Goal: Obtain resource: Obtain resource

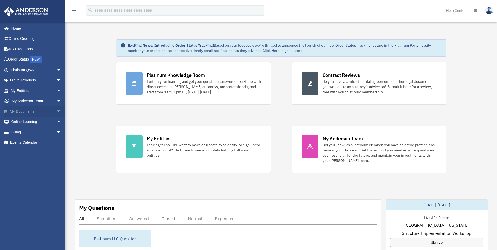
click at [35, 111] on link "My Documents arrow_drop_down" at bounding box center [37, 111] width 66 height 10
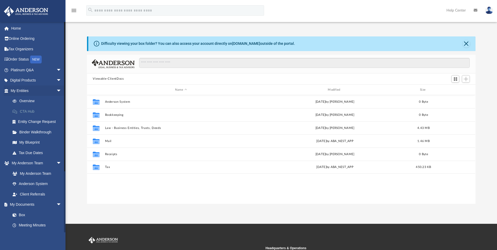
scroll to position [115, 385]
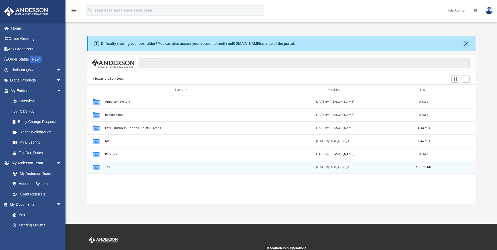
click at [113, 166] on button "Tax" at bounding box center [181, 167] width 152 height 3
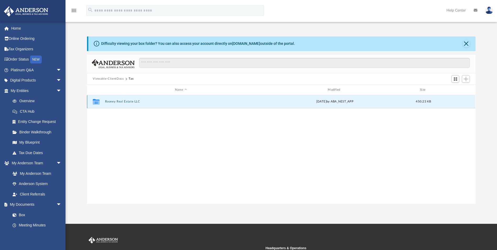
click at [120, 103] on button "Rooney Real Estate LLC" at bounding box center [181, 101] width 152 height 3
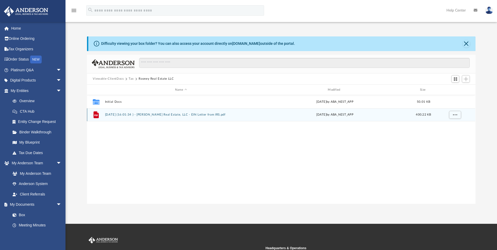
click at [122, 114] on button "2024.06.04 (16:01:34 ) - Rooney Real Estate, LLC - EIN Letter from IRS.pdf" at bounding box center [181, 114] width 152 height 3
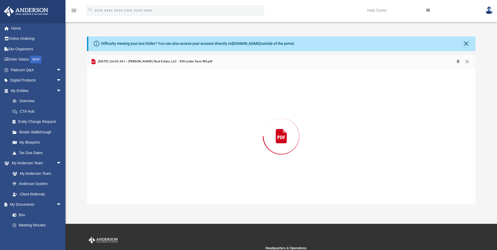
click at [122, 114] on div "Preview" at bounding box center [281, 135] width 389 height 135
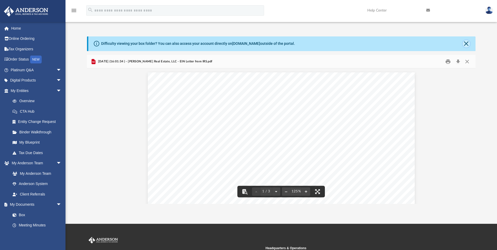
click at [467, 46] on button "Close" at bounding box center [466, 43] width 7 height 7
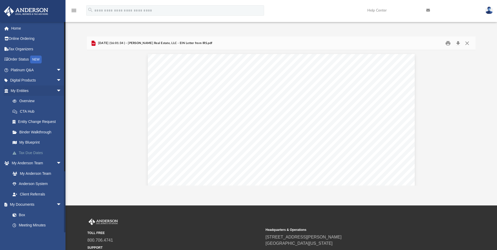
click at [44, 152] on link "Tax Due Dates" at bounding box center [38, 153] width 62 height 10
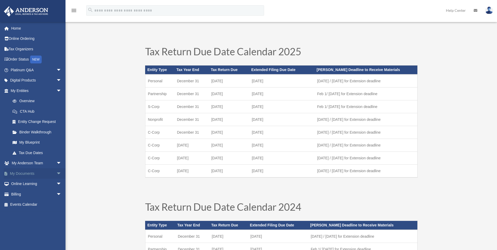
click at [50, 172] on link "My Documents arrow_drop_down" at bounding box center [37, 173] width 66 height 10
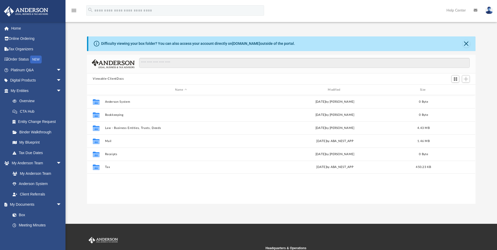
scroll to position [115, 385]
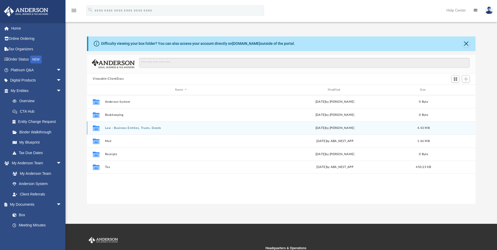
click at [112, 127] on button "Law - Business Entities, Trusts, Deeds" at bounding box center [181, 127] width 152 height 3
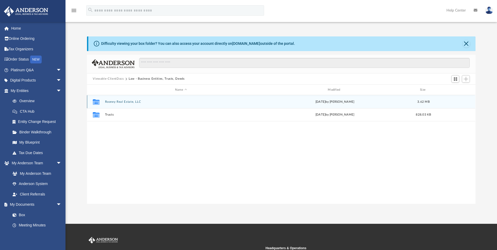
click at [114, 102] on button "Rooney Real Estate, LLC" at bounding box center [181, 101] width 152 height 3
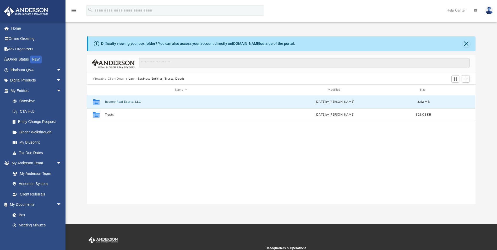
click at [114, 102] on button "Rooney Real Estate, LLC" at bounding box center [181, 101] width 152 height 3
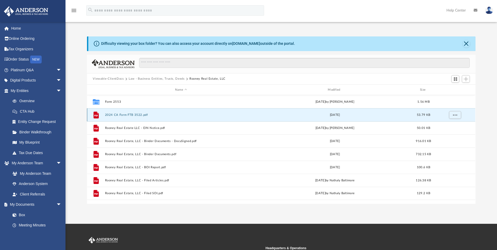
click at [158, 116] on button "2024 CA Form FTB 3522.pdf" at bounding box center [181, 114] width 152 height 3
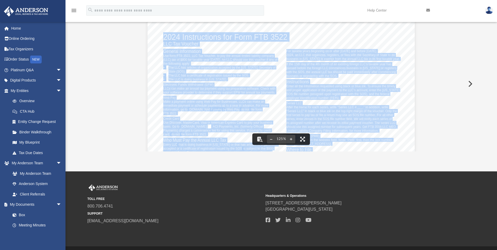
scroll to position [0, 0]
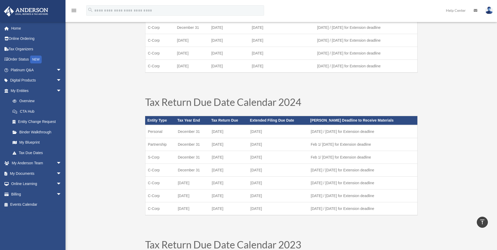
scroll to position [157, 0]
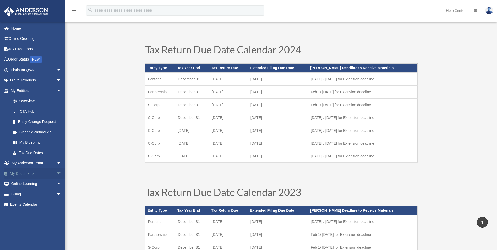
click at [24, 174] on link "My Documents arrow_drop_down" at bounding box center [37, 173] width 66 height 10
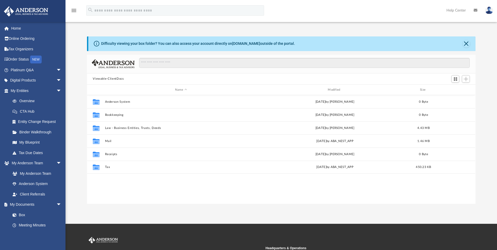
scroll to position [115, 385]
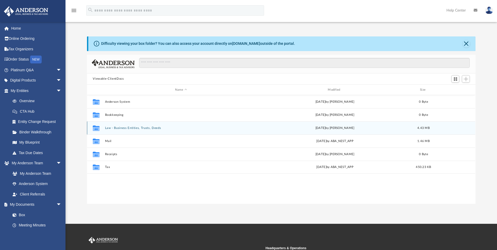
click at [119, 127] on button "Law - Business Entities, Trusts, Deeds" at bounding box center [181, 127] width 152 height 3
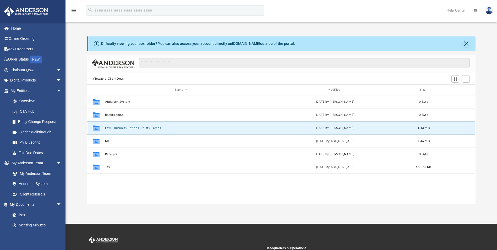
click at [119, 127] on button "Law - Business Entities, Trusts, Deeds" at bounding box center [181, 127] width 152 height 3
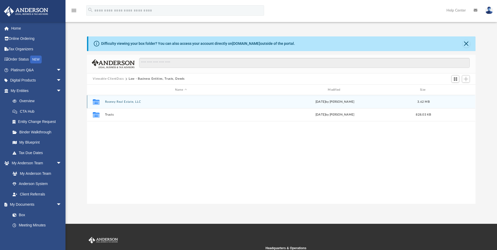
click at [114, 101] on button "Rooney Real Estate, LLC" at bounding box center [181, 101] width 152 height 3
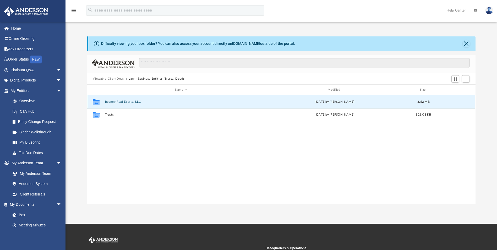
click at [114, 101] on button "Rooney Real Estate, LLC" at bounding box center [181, 101] width 152 height 3
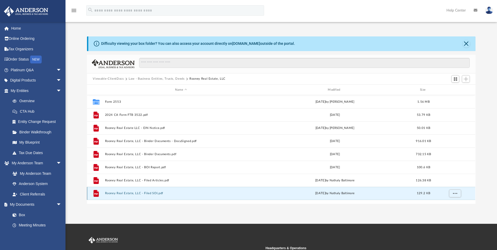
click at [127, 193] on button "Rooney Real Estate, LLC - Filed SOI.pdf" at bounding box center [181, 193] width 152 height 3
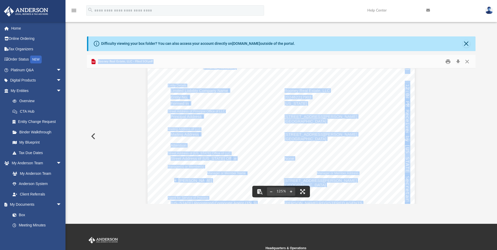
scroll to position [0, 0]
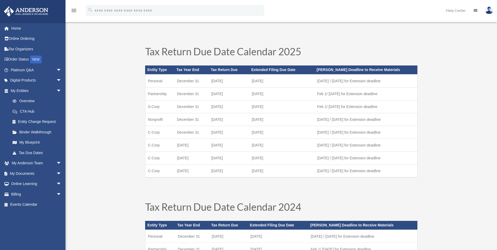
scroll to position [157, 0]
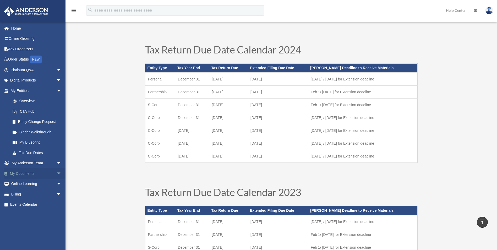
click at [25, 175] on link "My Documents arrow_drop_down" at bounding box center [37, 173] width 66 height 10
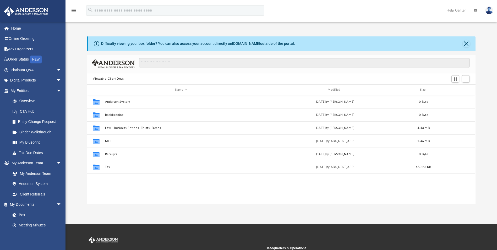
scroll to position [115, 385]
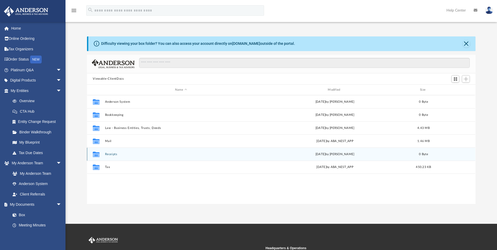
click at [114, 154] on button "Receipts" at bounding box center [181, 154] width 152 height 3
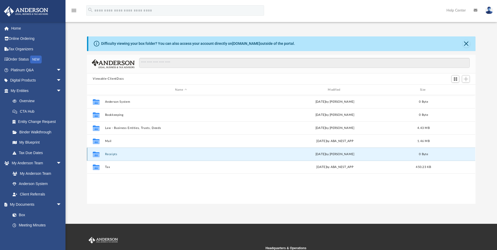
click at [114, 154] on button "Receipts" at bounding box center [181, 154] width 152 height 3
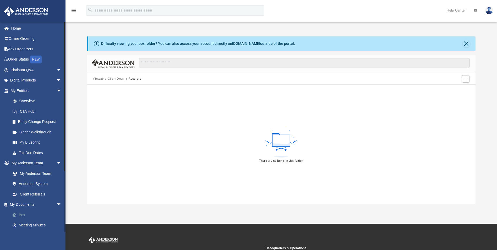
click at [24, 214] on link "Box" at bounding box center [38, 215] width 62 height 10
click at [56, 203] on span "arrow_drop_down" at bounding box center [61, 205] width 10 height 11
click at [467, 44] on button "Close" at bounding box center [466, 43] width 7 height 7
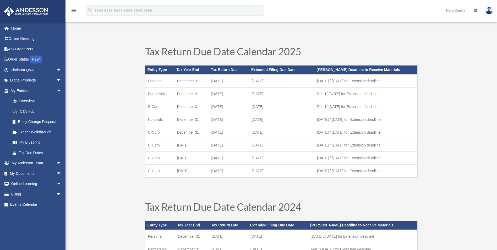
scroll to position [157, 0]
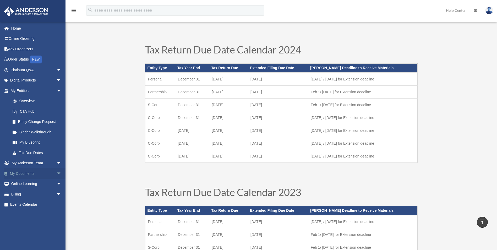
click at [56, 173] on span "arrow_drop_down" at bounding box center [61, 173] width 10 height 11
click at [57, 90] on span "arrow_drop_down" at bounding box center [61, 90] width 10 height 11
click at [57, 109] on span "arrow_drop_up" at bounding box center [61, 111] width 10 height 11
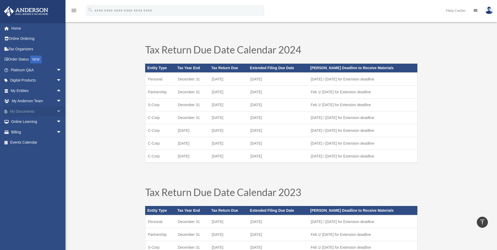
click at [57, 109] on span "arrow_drop_down" at bounding box center [61, 111] width 10 height 11
click at [56, 100] on span "arrow_drop_down" at bounding box center [61, 101] width 10 height 11
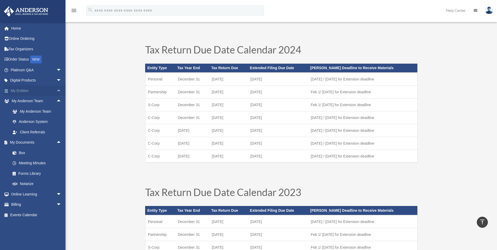
click at [56, 89] on span "arrow_drop_up" at bounding box center [61, 90] width 10 height 11
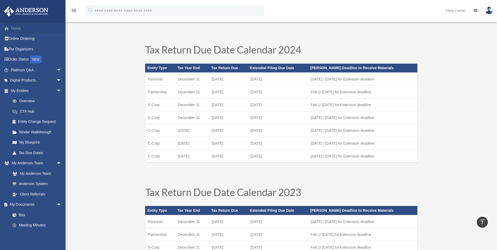
click at [14, 27] on link "Home" at bounding box center [37, 28] width 66 height 10
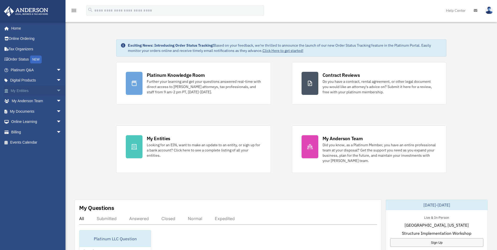
click at [56, 91] on span "arrow_drop_down" at bounding box center [61, 90] width 10 height 11
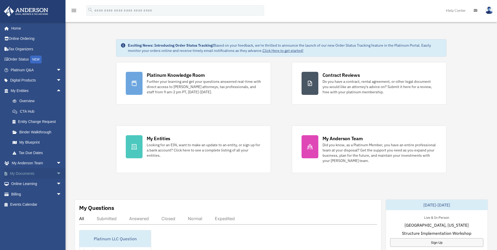
click at [56, 173] on span "arrow_drop_down" at bounding box center [61, 173] width 10 height 11
click at [24, 183] on link "Box" at bounding box center [38, 184] width 62 height 10
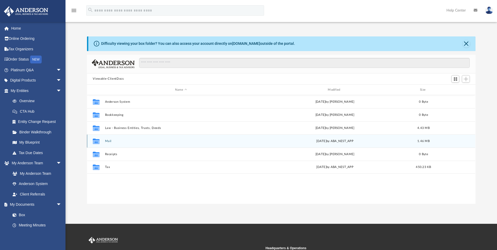
scroll to position [115, 385]
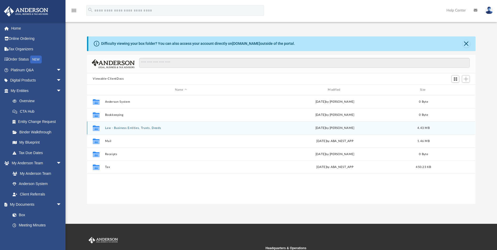
click at [112, 128] on button "Law - Business Entities, Trusts, Deeds" at bounding box center [181, 127] width 152 height 3
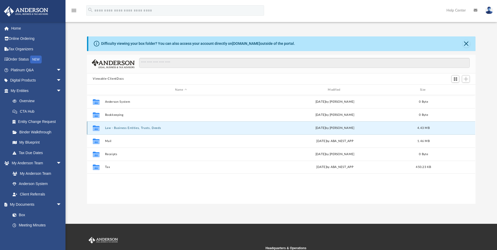
click at [112, 128] on button "Law - Business Entities, Trusts, Deeds" at bounding box center [181, 127] width 152 height 3
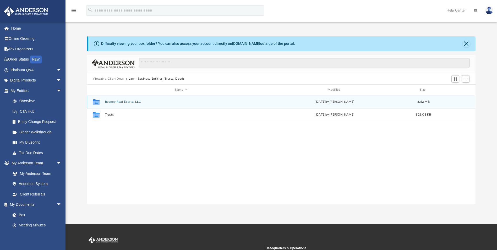
click at [114, 99] on div "Collaborated Folder Rooney Real Estate, LLC [DATE] by [PERSON_NAME] 3.62 MB" at bounding box center [281, 101] width 389 height 13
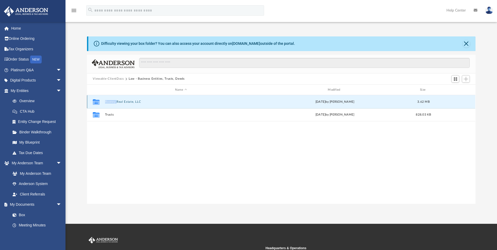
click at [114, 99] on div "Collaborated Folder Rooney Real Estate, LLC [DATE] by [PERSON_NAME] 3.62 MB" at bounding box center [281, 101] width 389 height 13
drag, startPoint x: 114, startPoint y: 99, endPoint x: 126, endPoint y: 101, distance: 12.8
click at [126, 101] on button "Rooney Real Estate, LLC" at bounding box center [181, 101] width 152 height 3
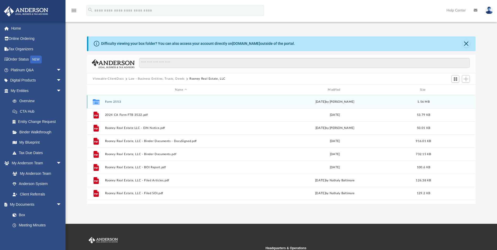
click at [125, 104] on div "Collaborated Folder Form 2553 [DATE] by [PERSON_NAME] 1.56 MB" at bounding box center [281, 101] width 389 height 13
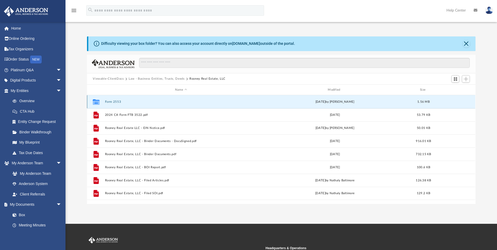
click at [125, 104] on div "Collaborated Folder Form 2553 [DATE] by [PERSON_NAME] 1.56 MB" at bounding box center [281, 101] width 389 height 13
click at [108, 101] on button "Form 2553" at bounding box center [181, 101] width 152 height 3
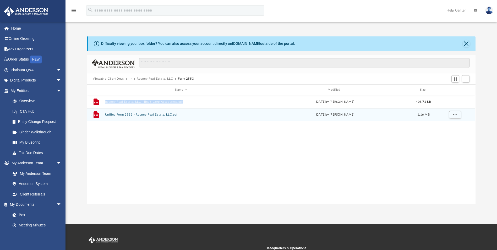
click at [119, 115] on button "Unfiled Form 2553 - Rooney Real Estate, LLC.pdf" at bounding box center [181, 114] width 152 height 3
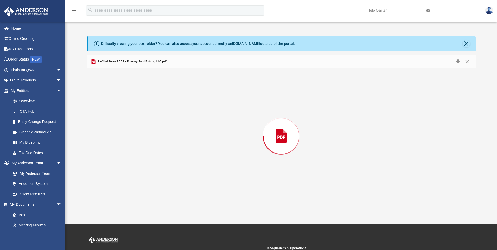
click at [119, 115] on div "Preview" at bounding box center [281, 135] width 389 height 135
click at [464, 63] on button "Close" at bounding box center [467, 61] width 9 height 8
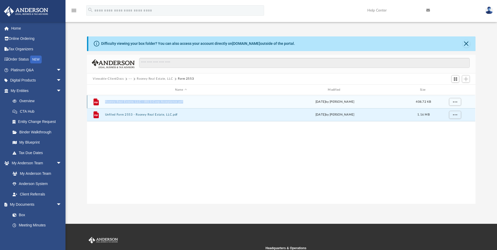
click at [126, 102] on button "Rooney Real Estate, LLC - IRS S-Corp Acceptance.pdf" at bounding box center [181, 101] width 152 height 3
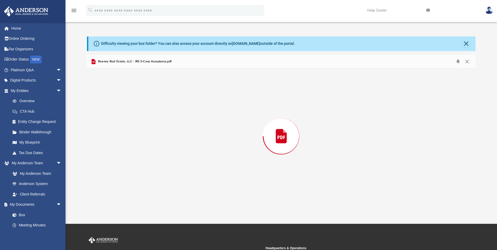
click at [126, 102] on div "Preview" at bounding box center [281, 135] width 389 height 135
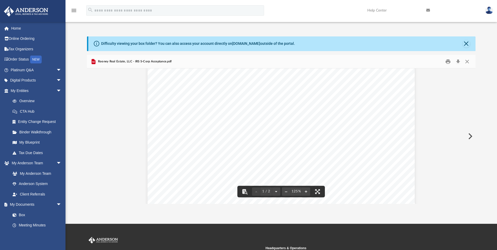
scroll to position [79, 0]
